Goal: Information Seeking & Learning: Learn about a topic

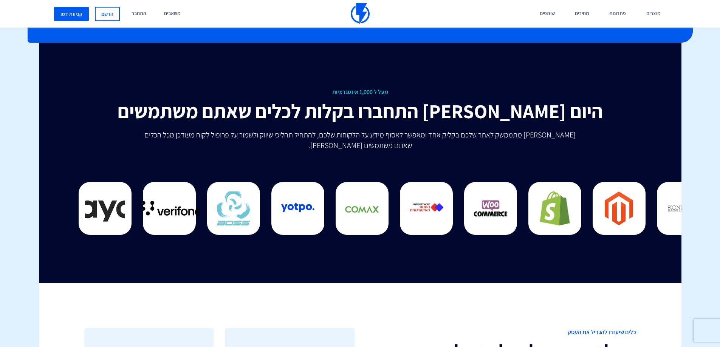
scroll to position [2041, 0]
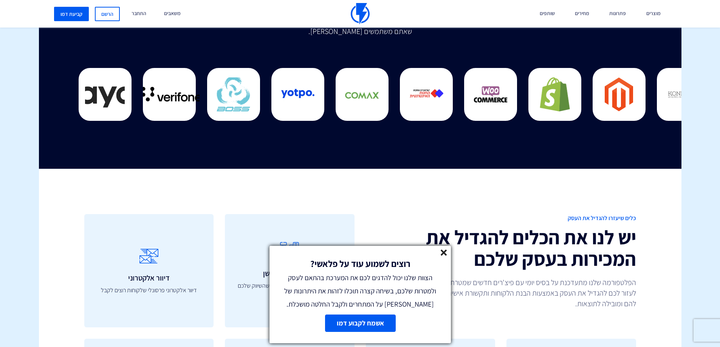
click at [443, 252] on line at bounding box center [443, 252] width 5 height 5
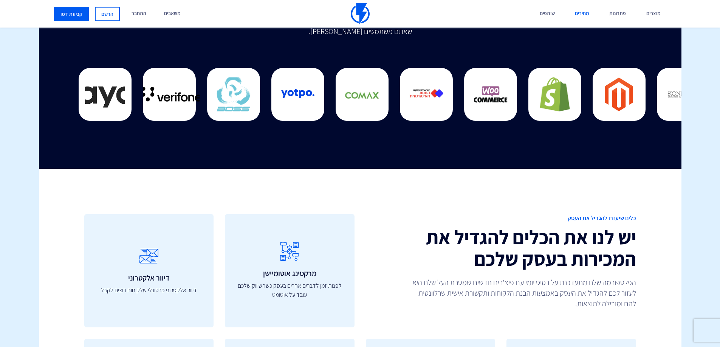
click at [583, 13] on link "מחירים" at bounding box center [582, 14] width 26 height 28
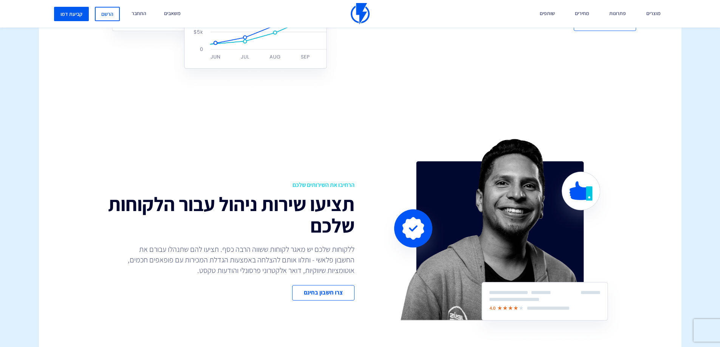
scroll to position [529, 0]
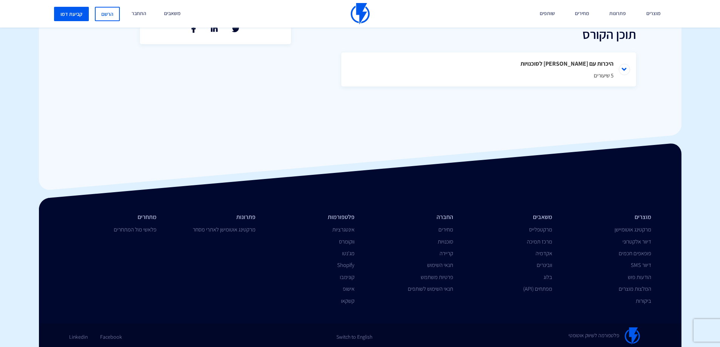
scroll to position [341, 0]
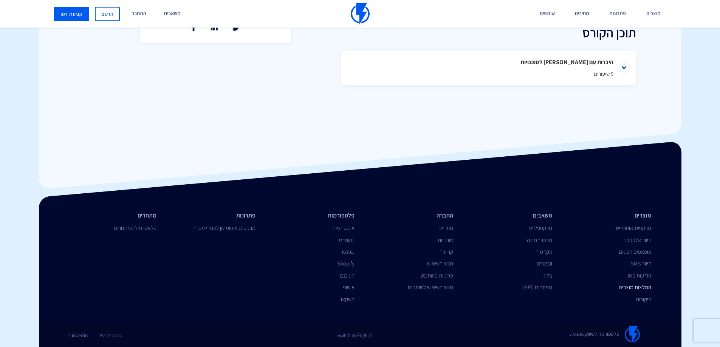
click at [641, 287] on link "המלצות מוצרים" at bounding box center [635, 287] width 32 height 7
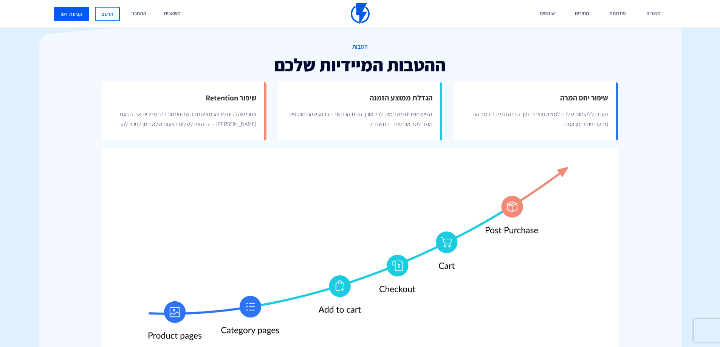
scroll to position [265, 0]
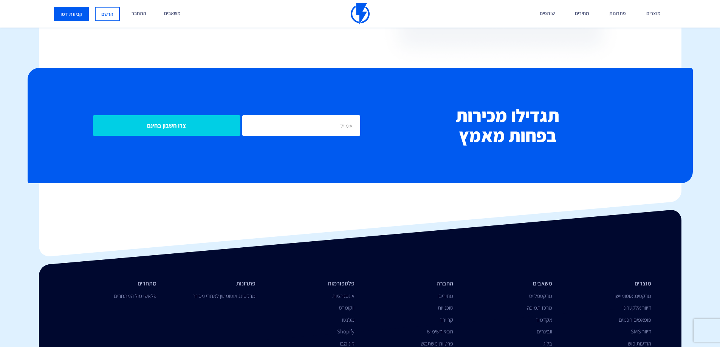
scroll to position [1875, 0]
